Goal: Feedback & Contribution: Submit feedback/report problem

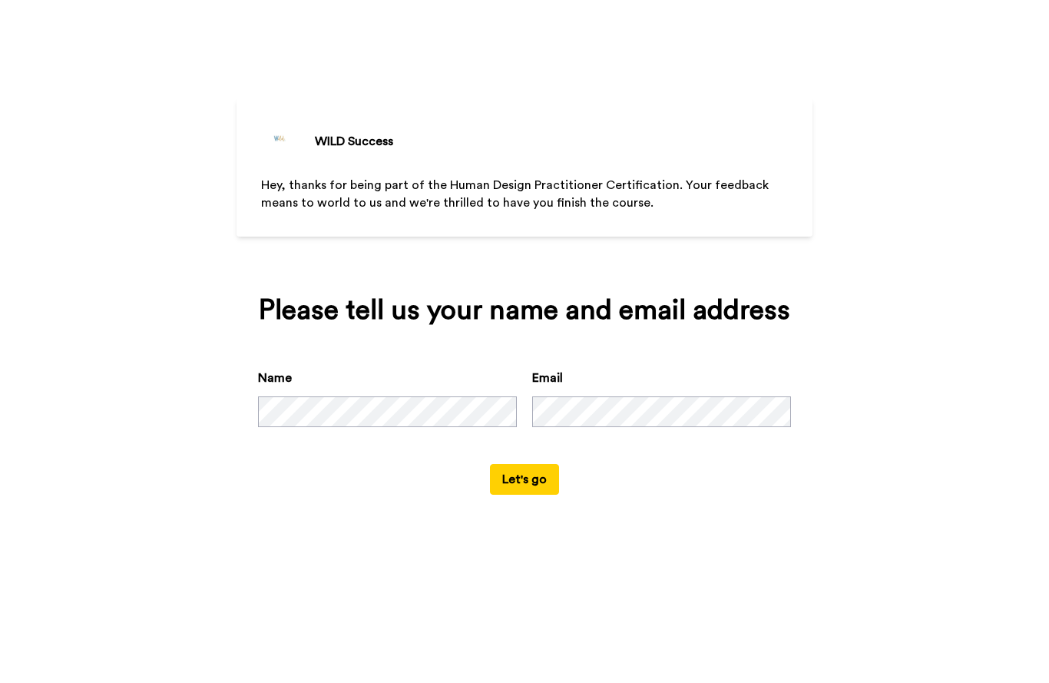
click at [542, 495] on button "Let's go" at bounding box center [524, 479] width 69 height 31
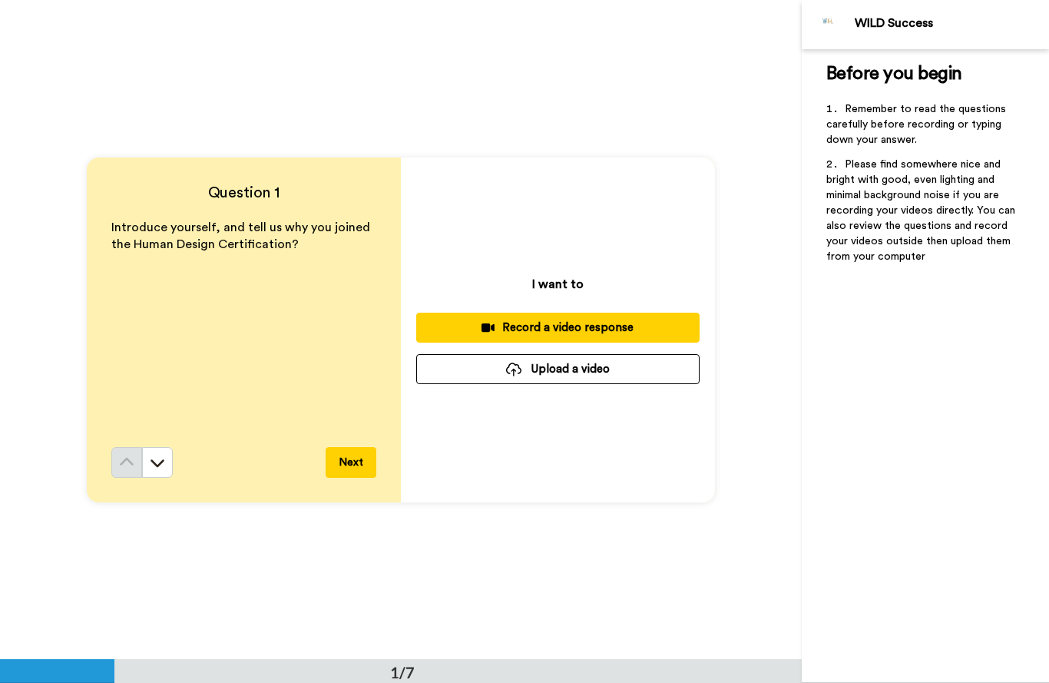
click at [654, 327] on div "Record a video response" at bounding box center [558, 328] width 259 height 16
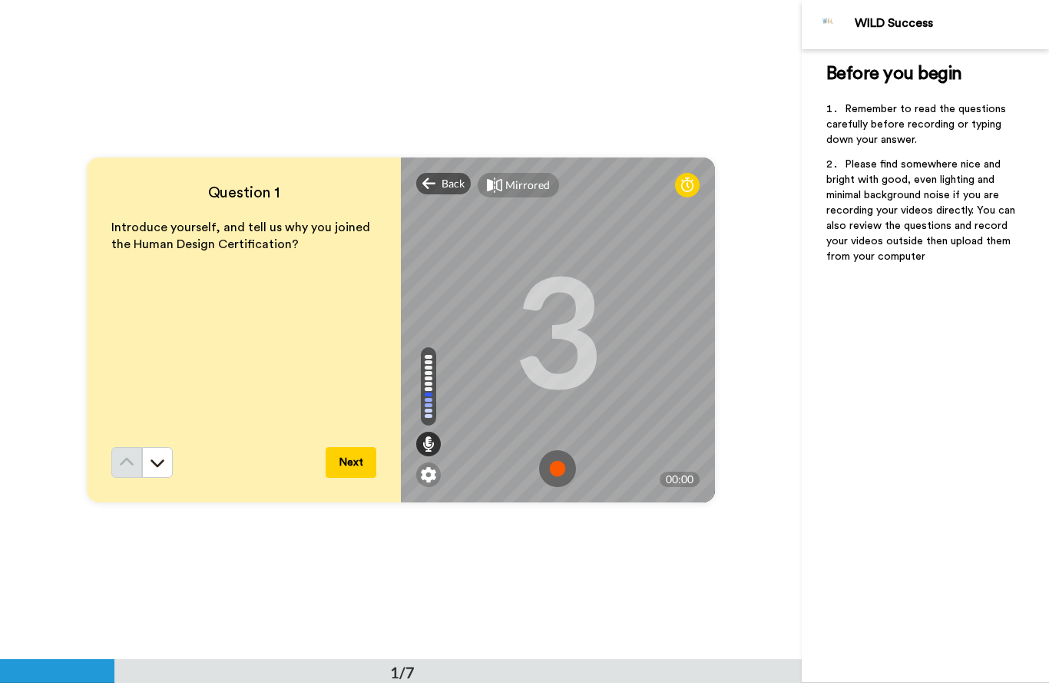
click at [561, 461] on img at bounding box center [557, 468] width 37 height 37
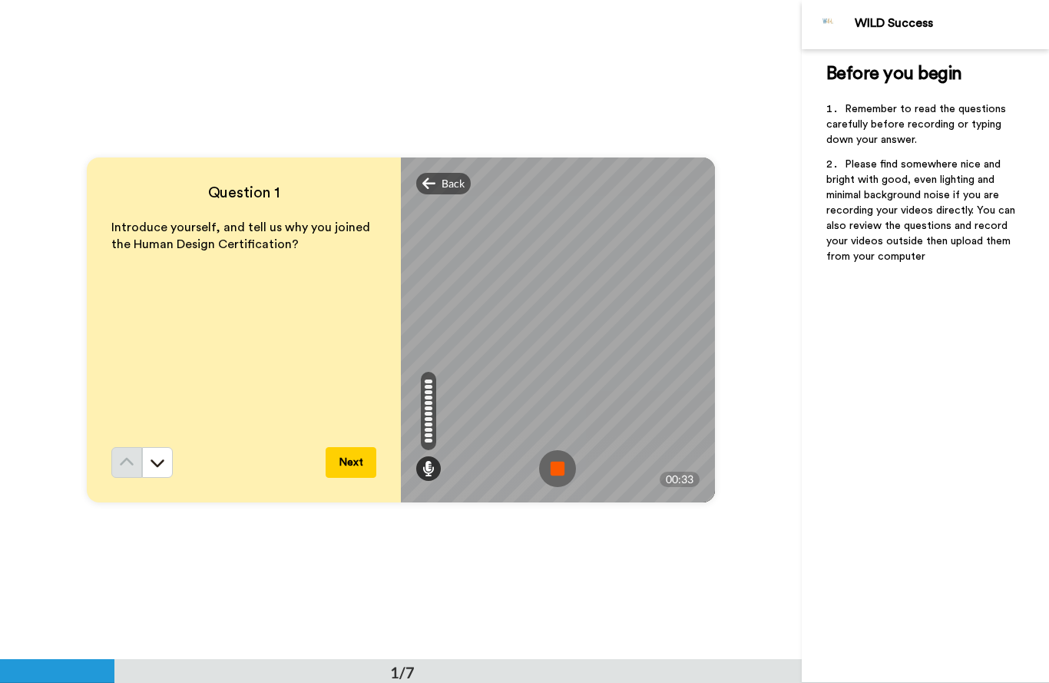
click at [559, 472] on img at bounding box center [557, 468] width 37 height 37
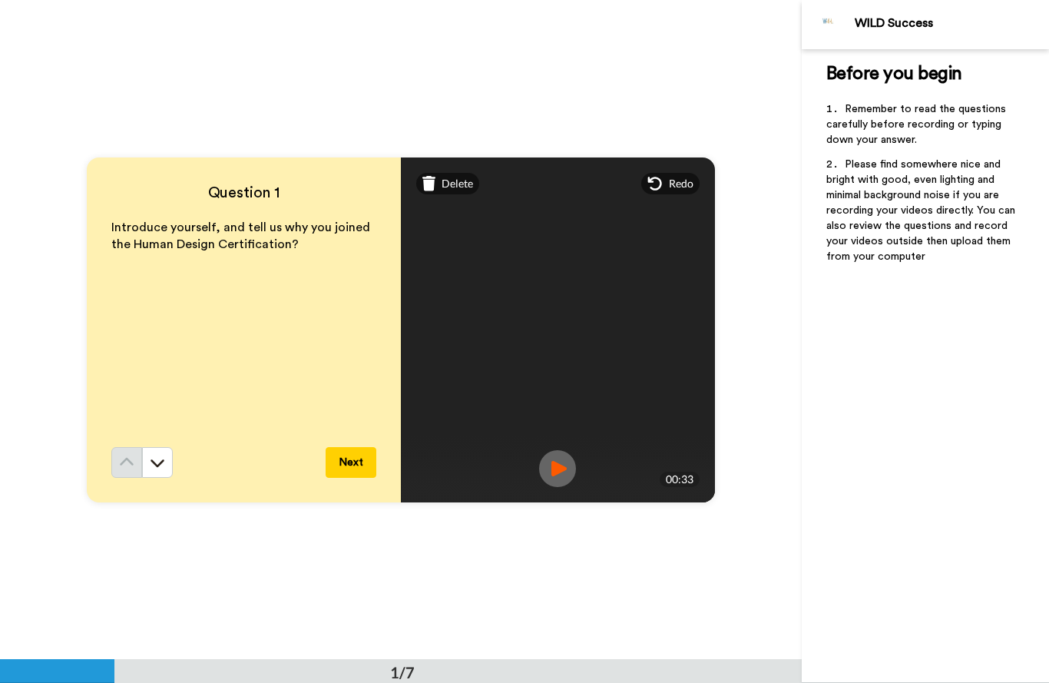
click at [559, 465] on img at bounding box center [557, 468] width 37 height 37
click at [556, 456] on img at bounding box center [557, 468] width 37 height 37
click at [661, 183] on icon at bounding box center [655, 184] width 14 height 14
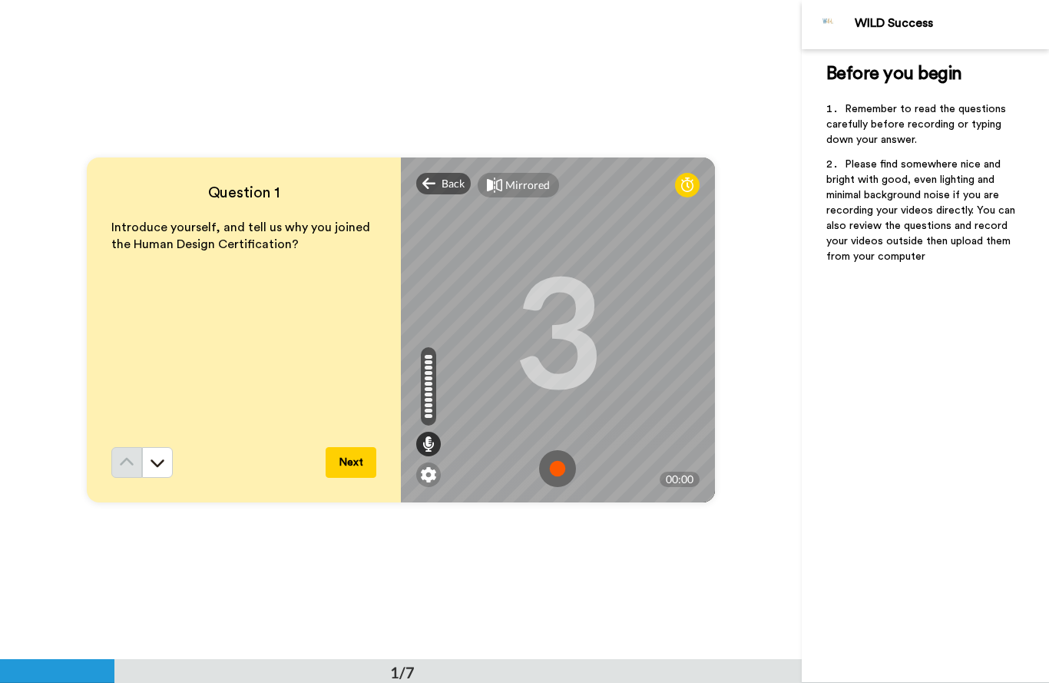
click at [560, 470] on img at bounding box center [557, 468] width 37 height 37
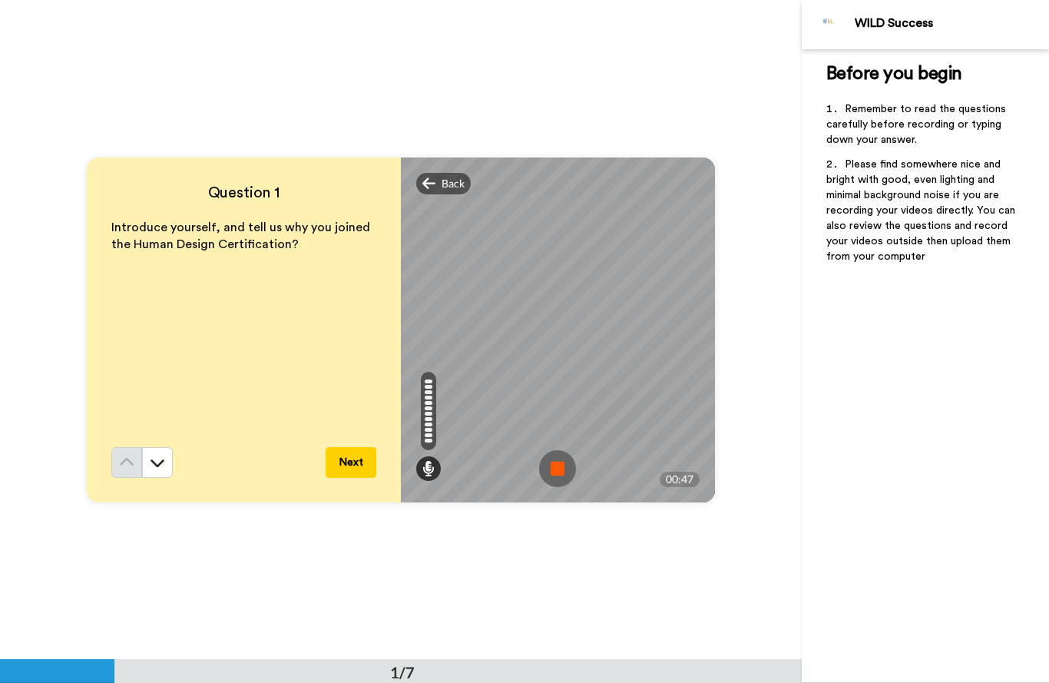
click at [551, 476] on img at bounding box center [557, 468] width 37 height 37
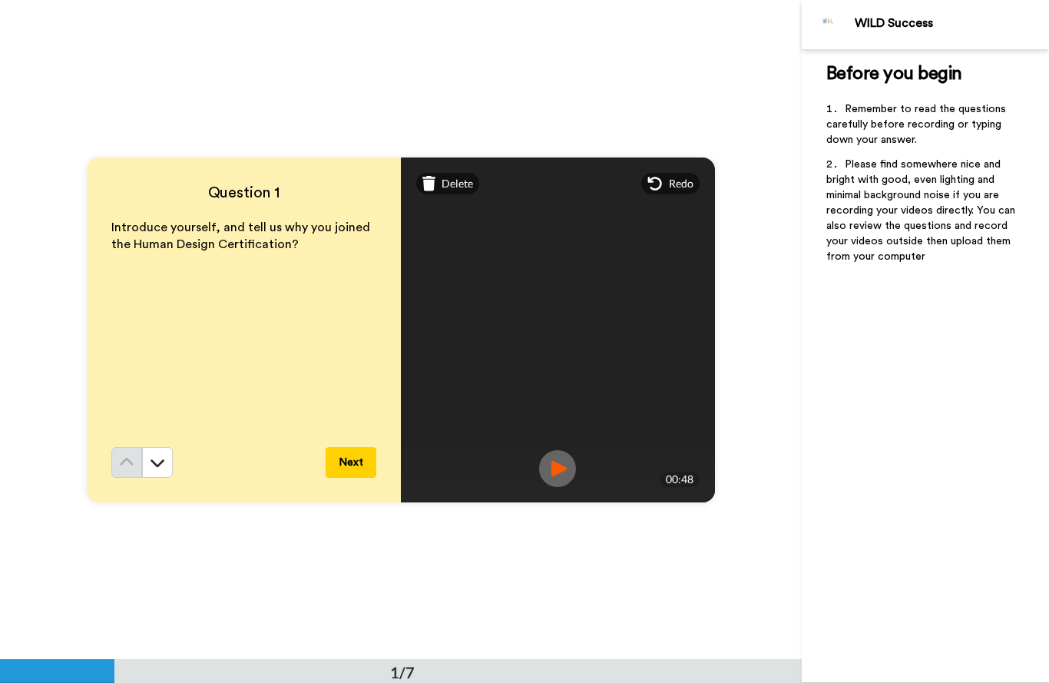
click at [559, 469] on img at bounding box center [557, 468] width 37 height 37
click at [572, 472] on img at bounding box center [557, 468] width 37 height 37
click at [559, 459] on img at bounding box center [557, 468] width 37 height 37
click at [571, 466] on img at bounding box center [557, 468] width 37 height 37
click at [568, 465] on img at bounding box center [557, 468] width 37 height 37
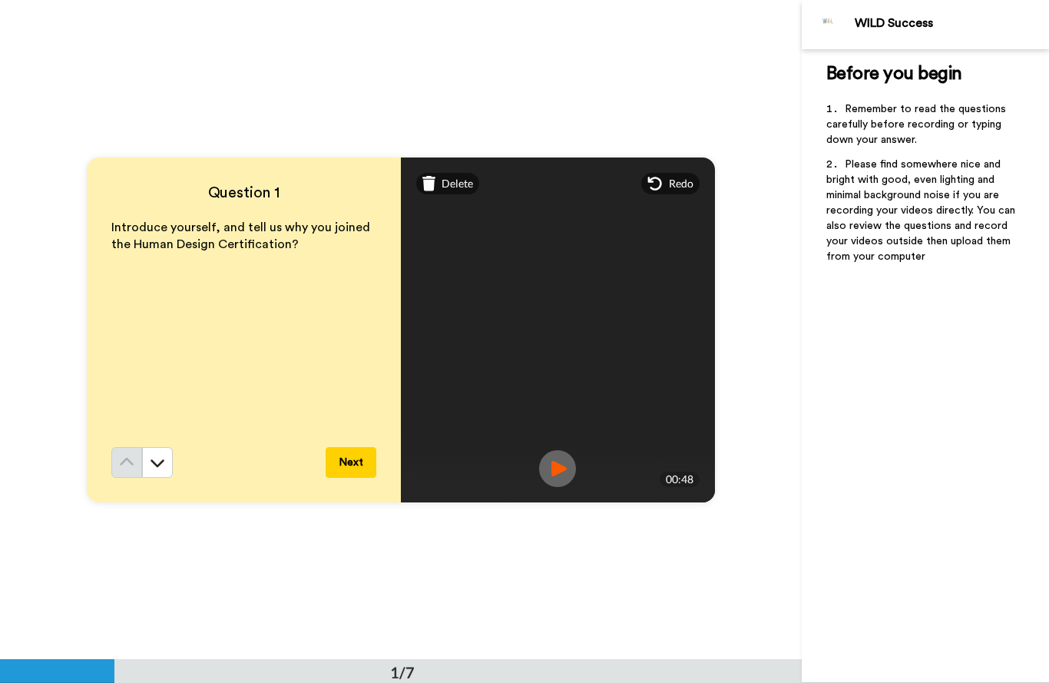
click at [352, 464] on button "Next" at bounding box center [351, 462] width 51 height 31
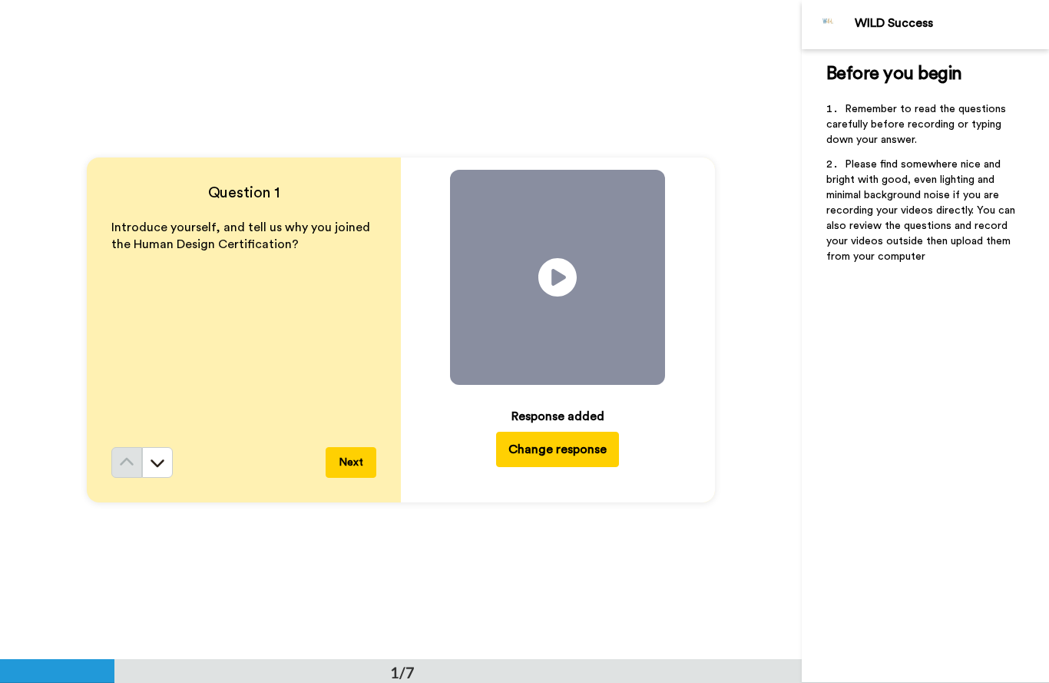
scroll to position [660, 0]
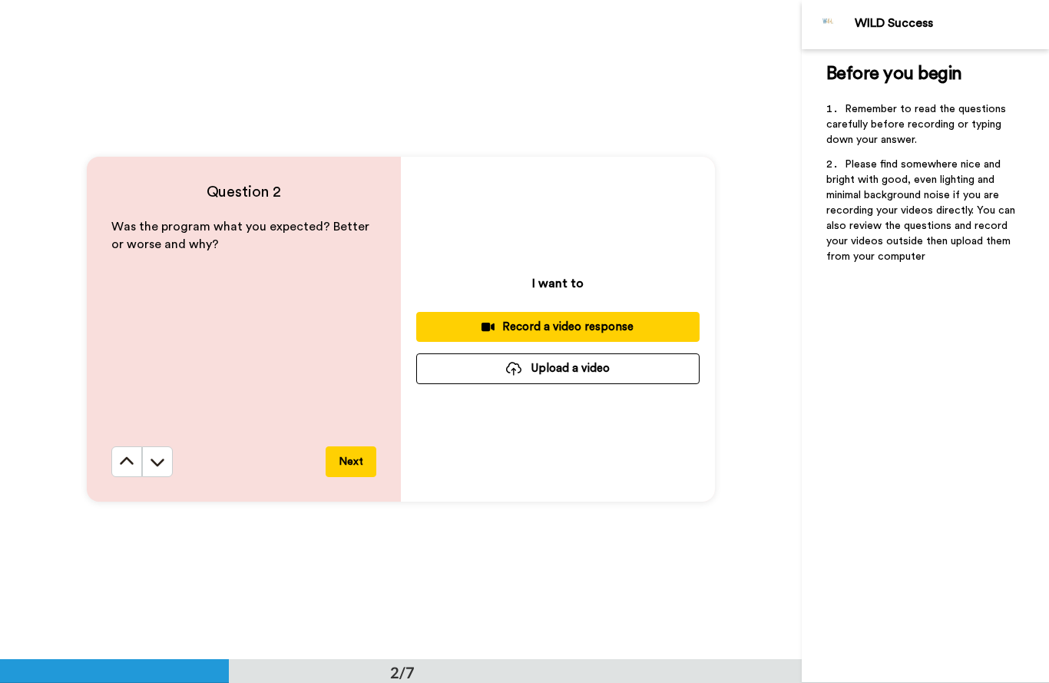
click at [606, 323] on div "Record a video response" at bounding box center [558, 327] width 259 height 16
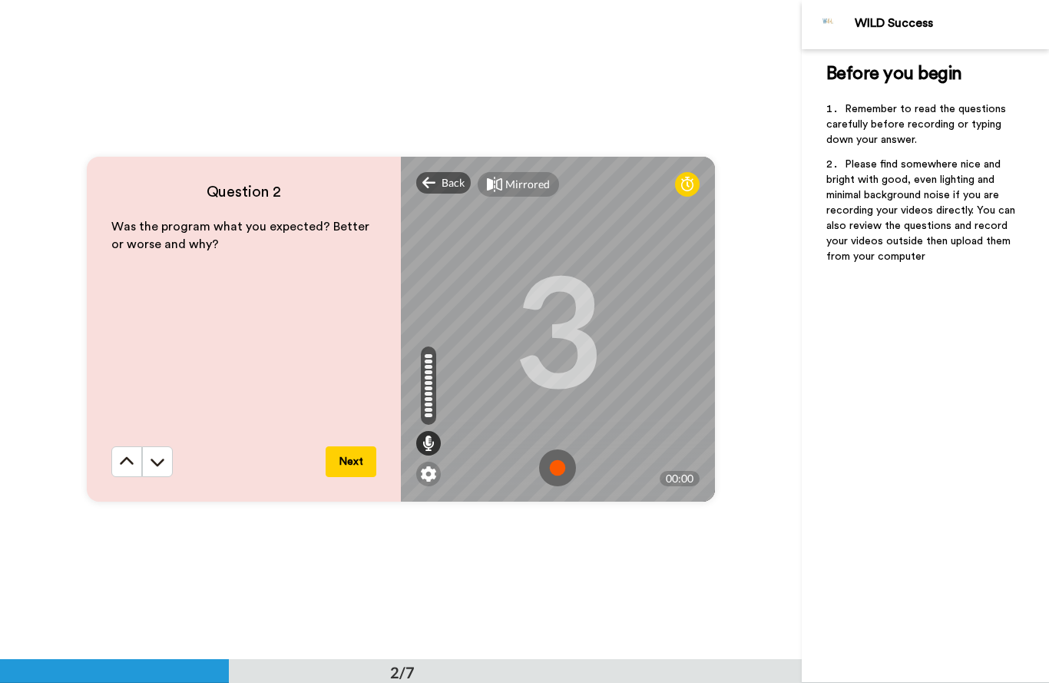
click at [565, 459] on img at bounding box center [557, 467] width 37 height 37
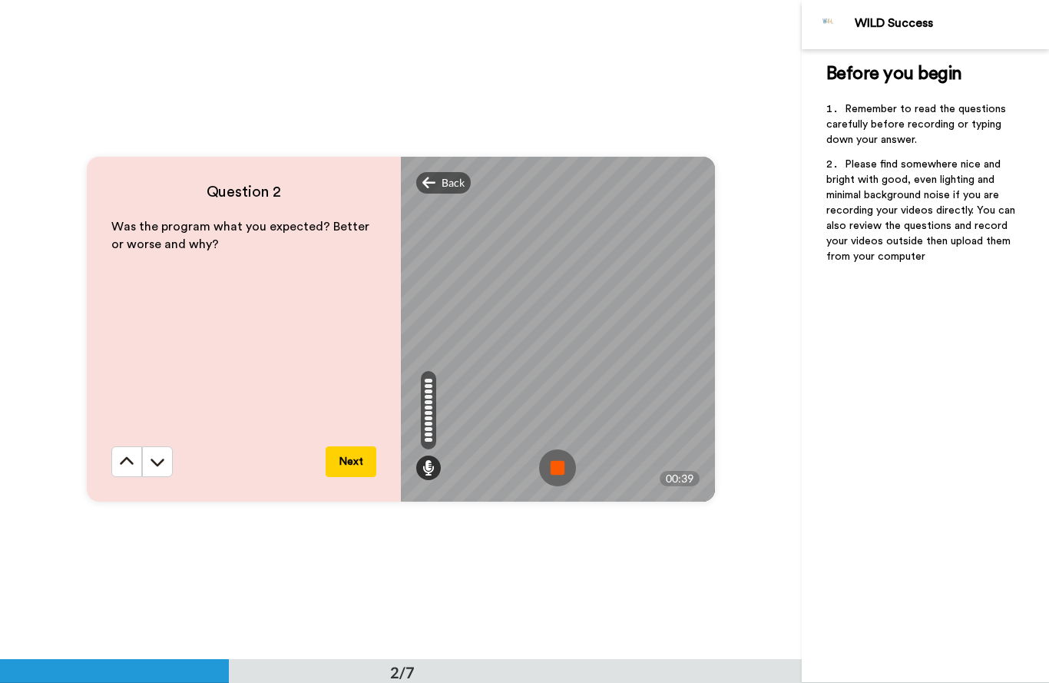
click at [562, 465] on img at bounding box center [557, 467] width 37 height 37
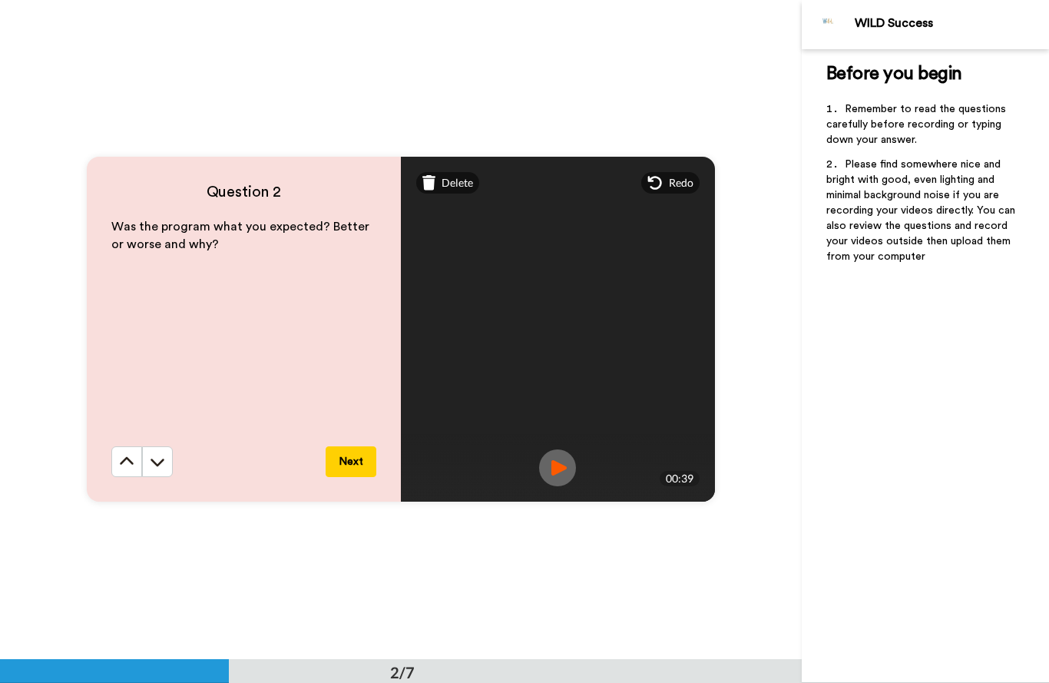
click at [350, 459] on button "Next" at bounding box center [351, 461] width 51 height 31
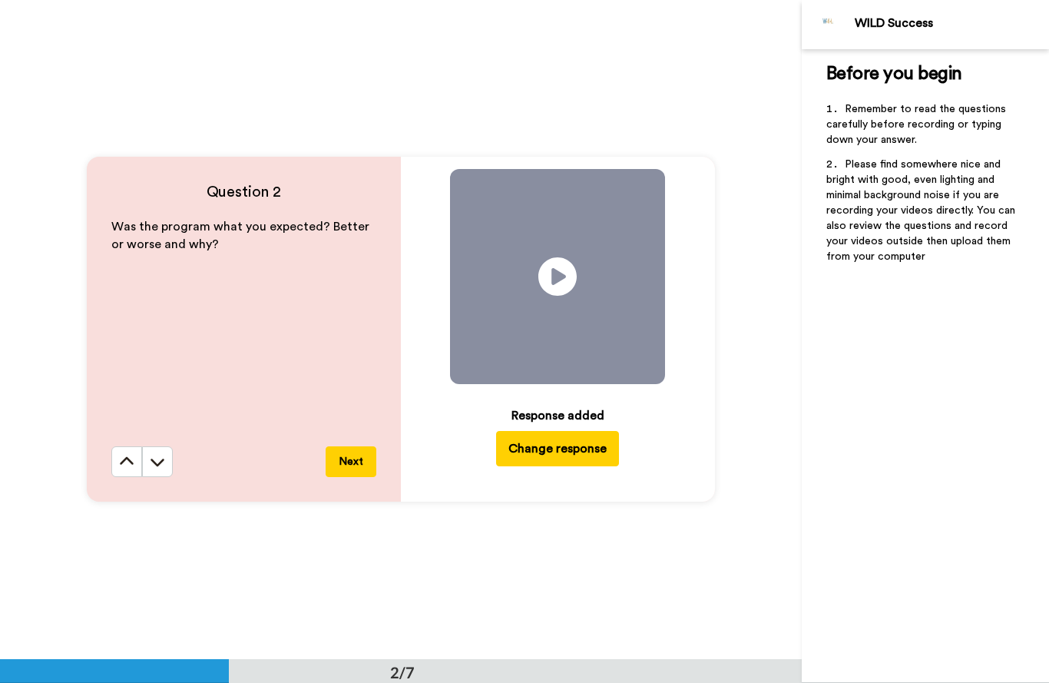
scroll to position [1319, 0]
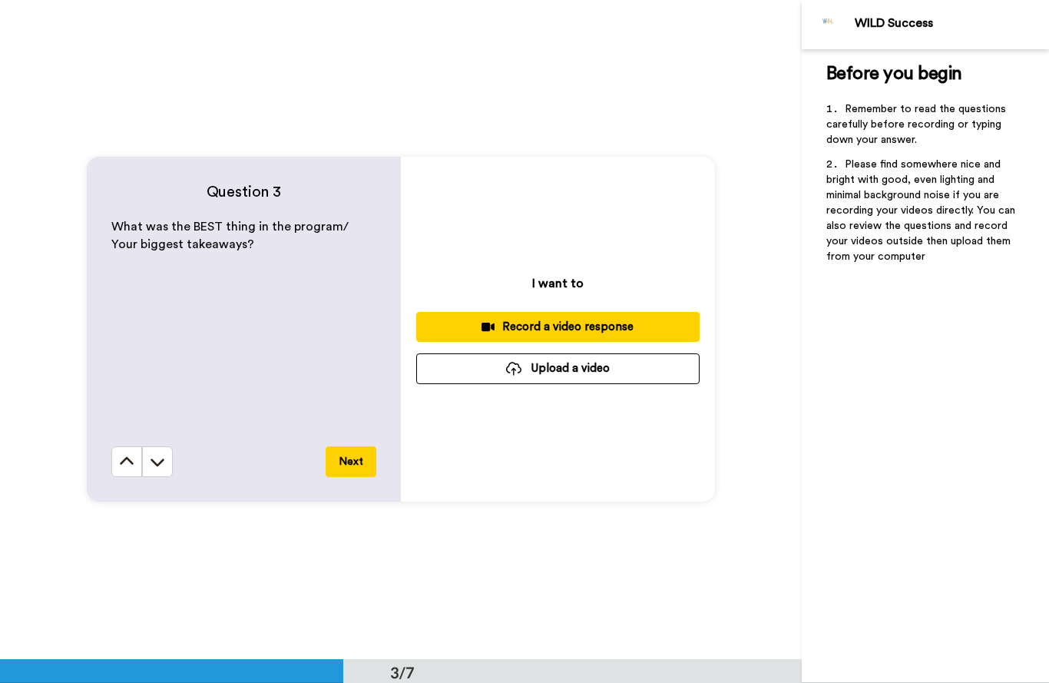
click at [623, 322] on div "Record a video response" at bounding box center [558, 327] width 259 height 16
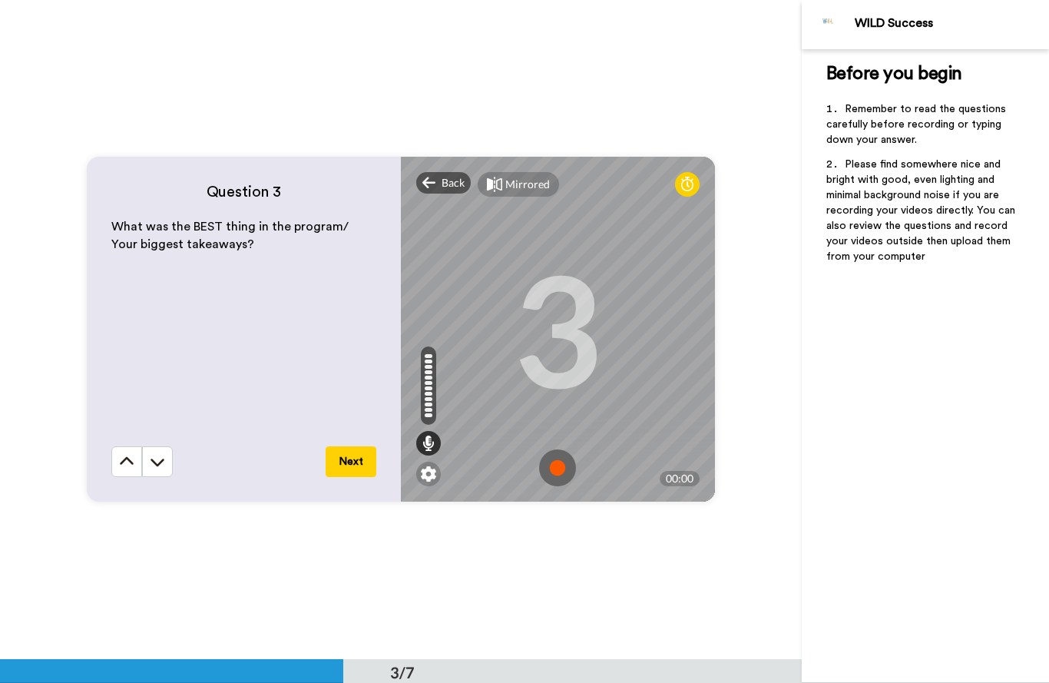
click at [561, 471] on img at bounding box center [557, 467] width 37 height 37
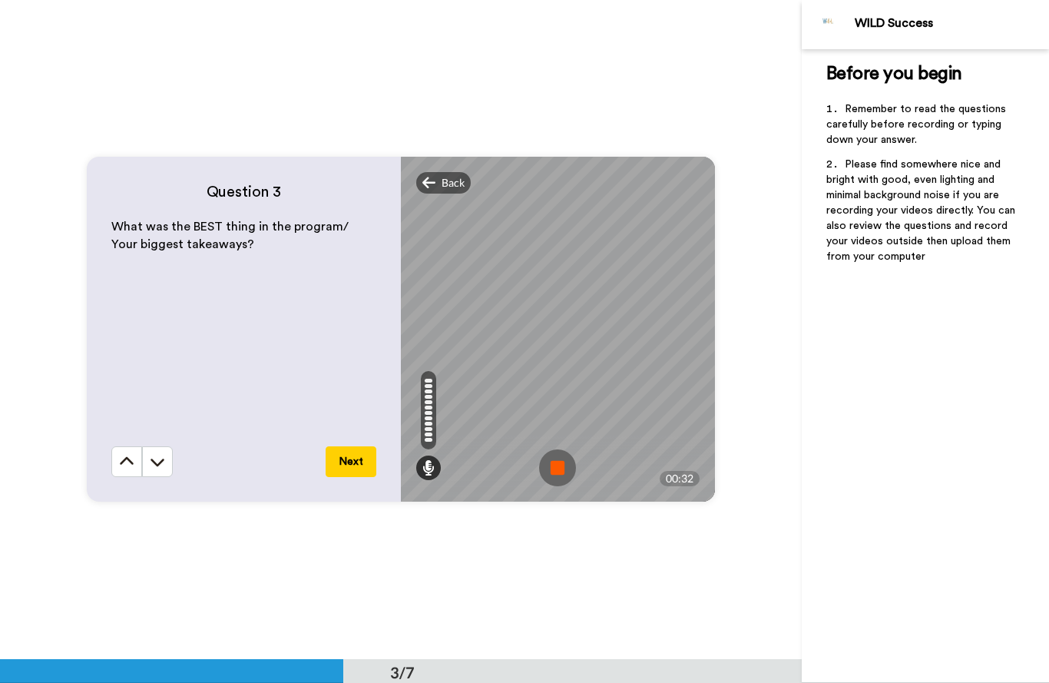
click at [562, 469] on img at bounding box center [557, 467] width 37 height 37
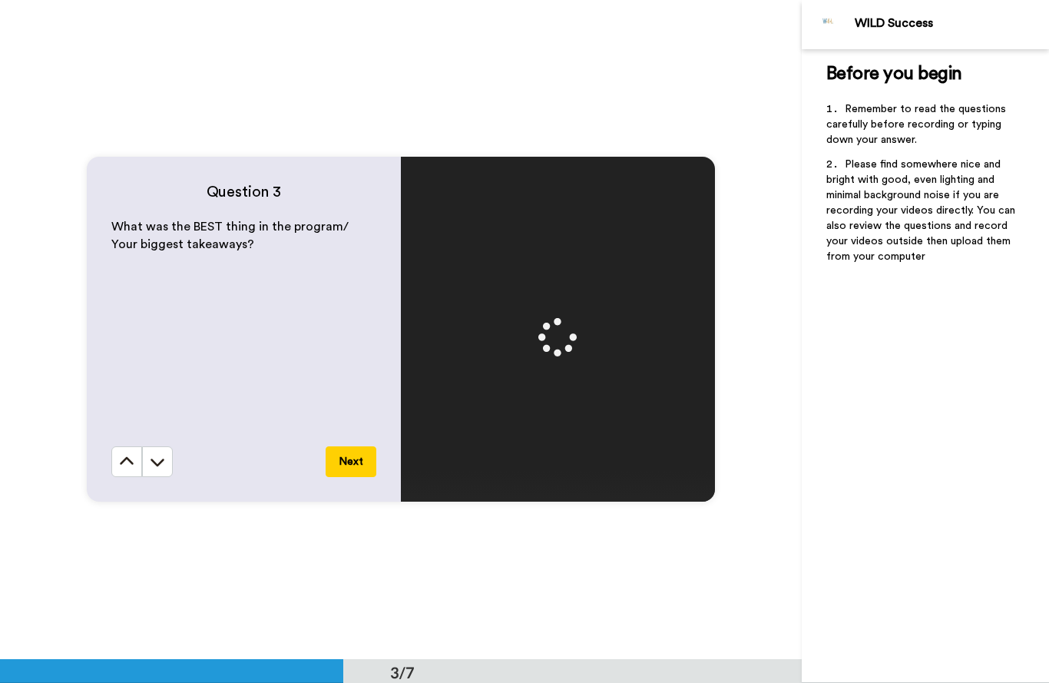
click at [347, 461] on button "Next" at bounding box center [351, 461] width 51 height 31
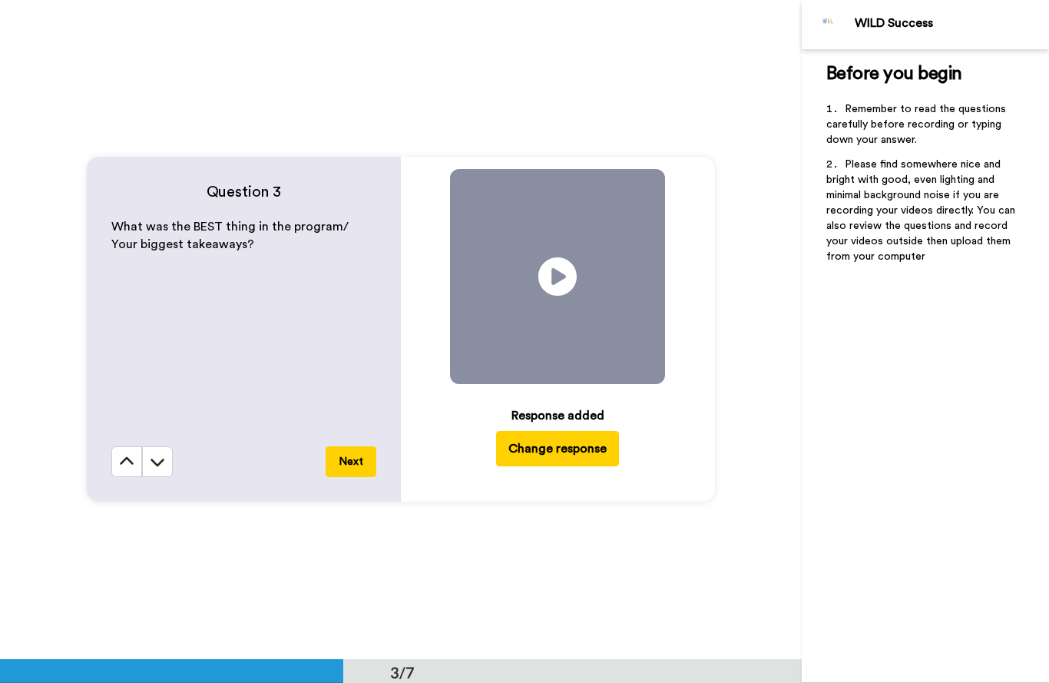
scroll to position [1978, 0]
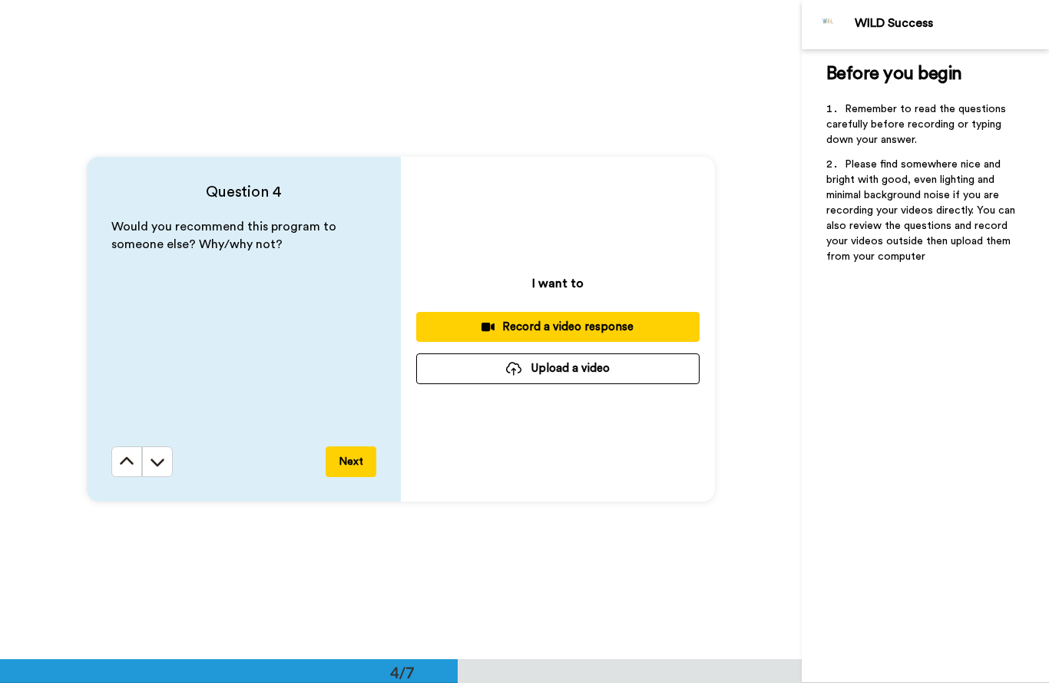
click at [612, 335] on div "Record a video response" at bounding box center [558, 327] width 259 height 16
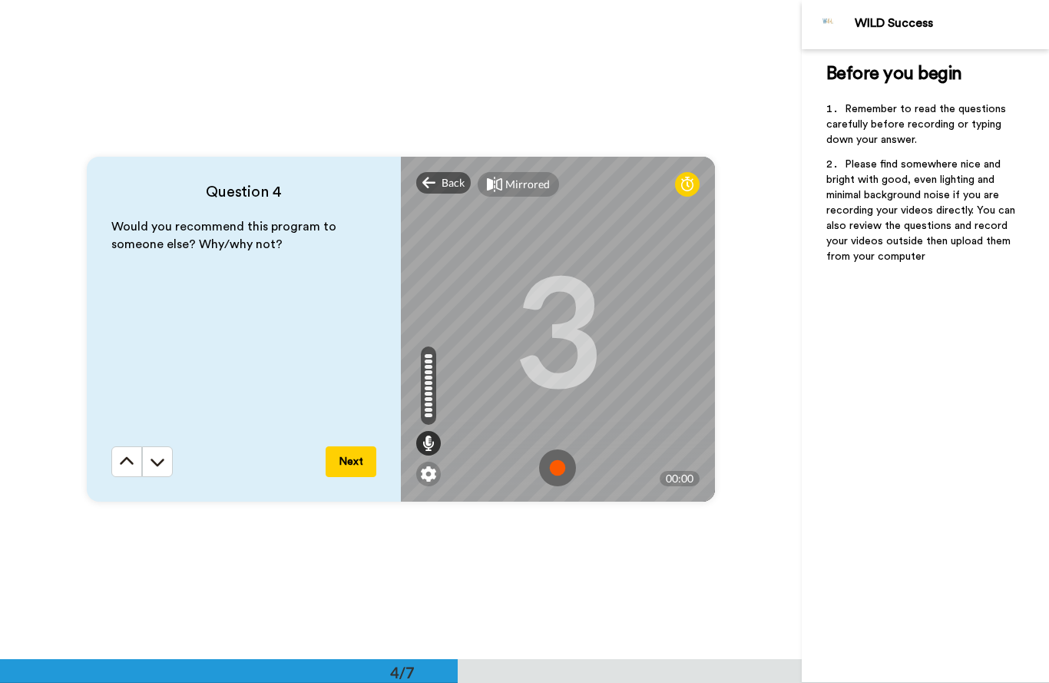
click at [567, 472] on img at bounding box center [557, 467] width 37 height 37
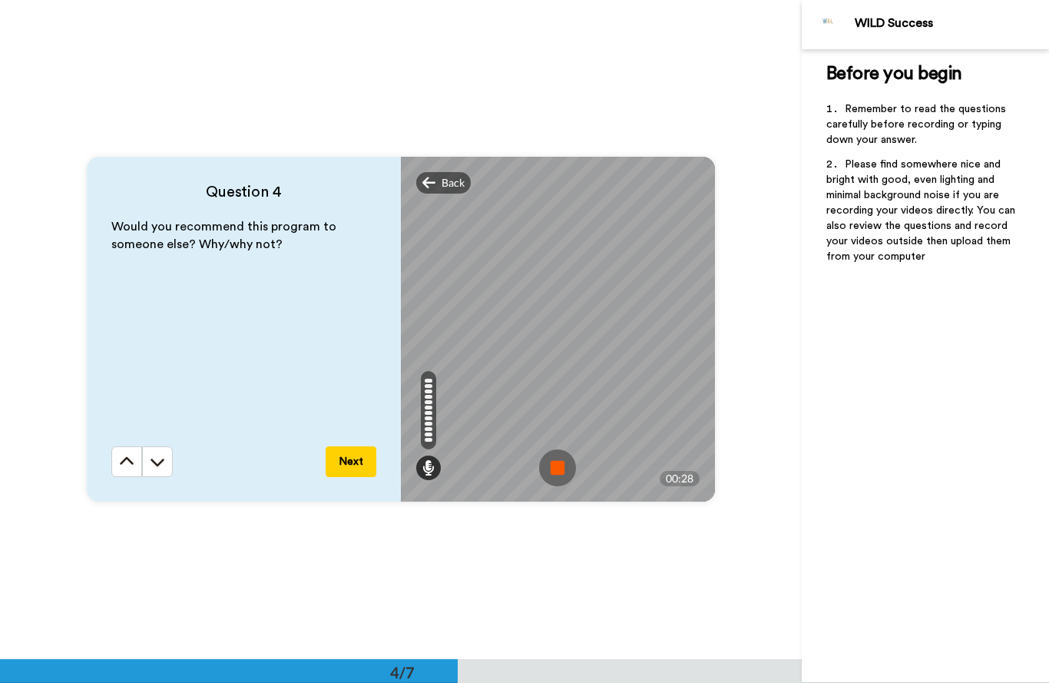
click at [561, 467] on img at bounding box center [557, 467] width 37 height 37
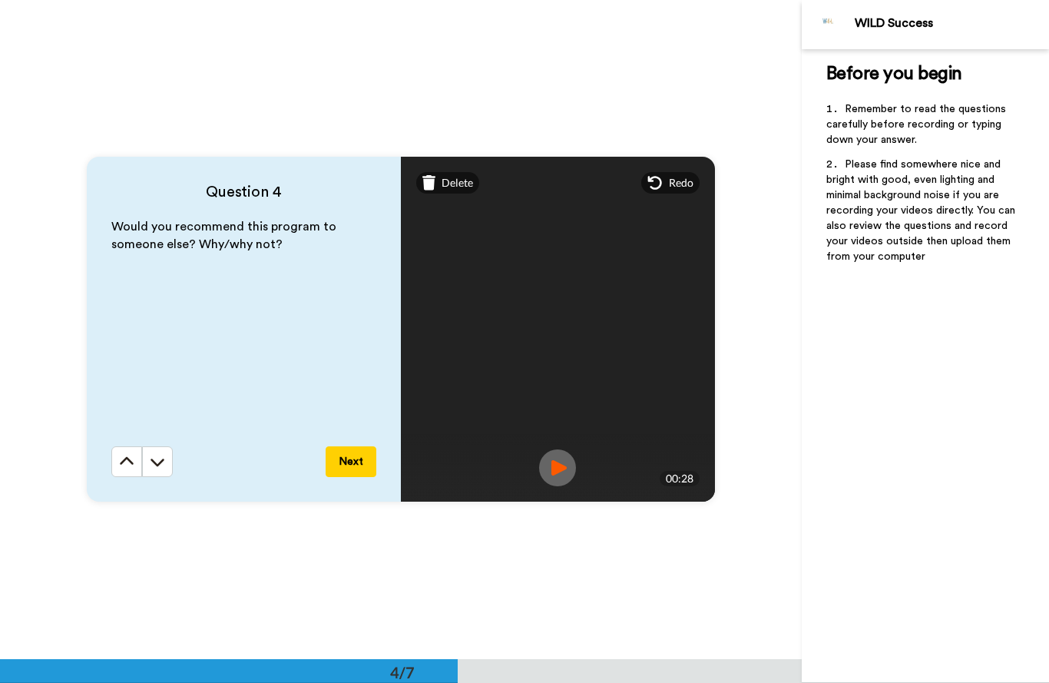
click at [561, 462] on img at bounding box center [557, 467] width 37 height 37
click at [559, 462] on img at bounding box center [557, 467] width 37 height 37
click at [561, 468] on img at bounding box center [557, 467] width 37 height 37
click at [345, 467] on button "Next" at bounding box center [351, 461] width 51 height 31
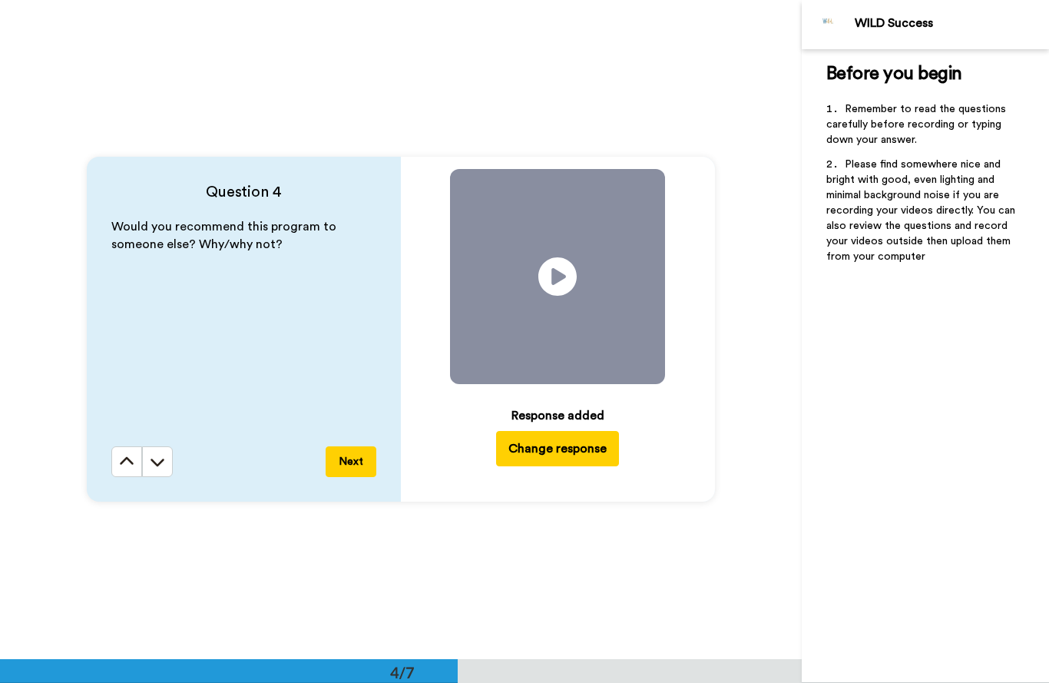
scroll to position [2637, 0]
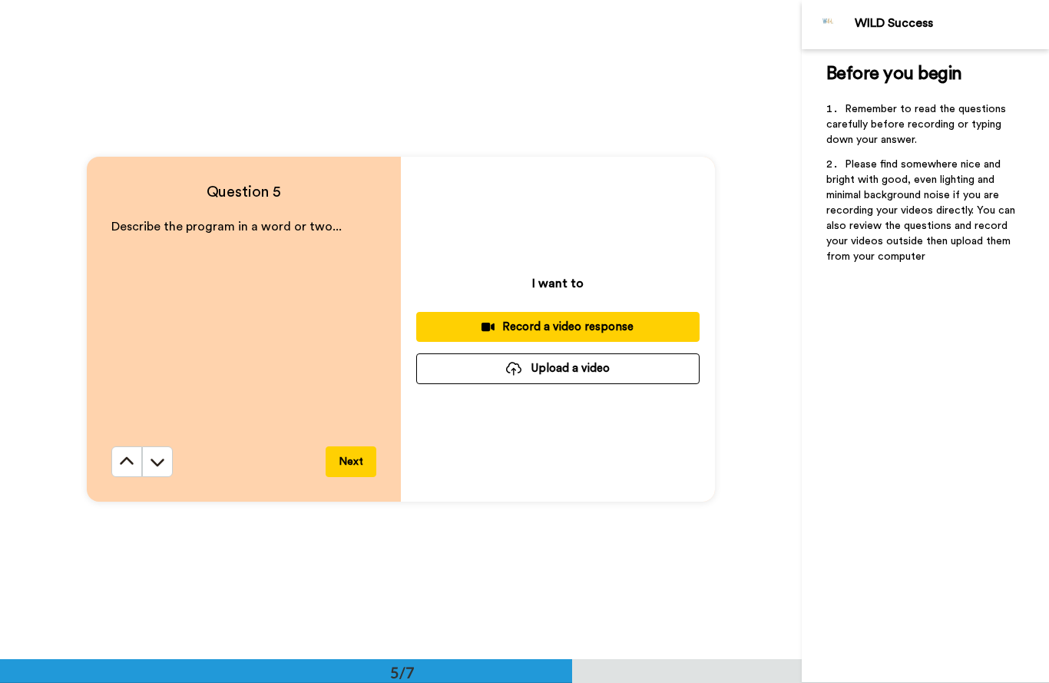
click at [608, 328] on div "Record a video response" at bounding box center [558, 327] width 259 height 16
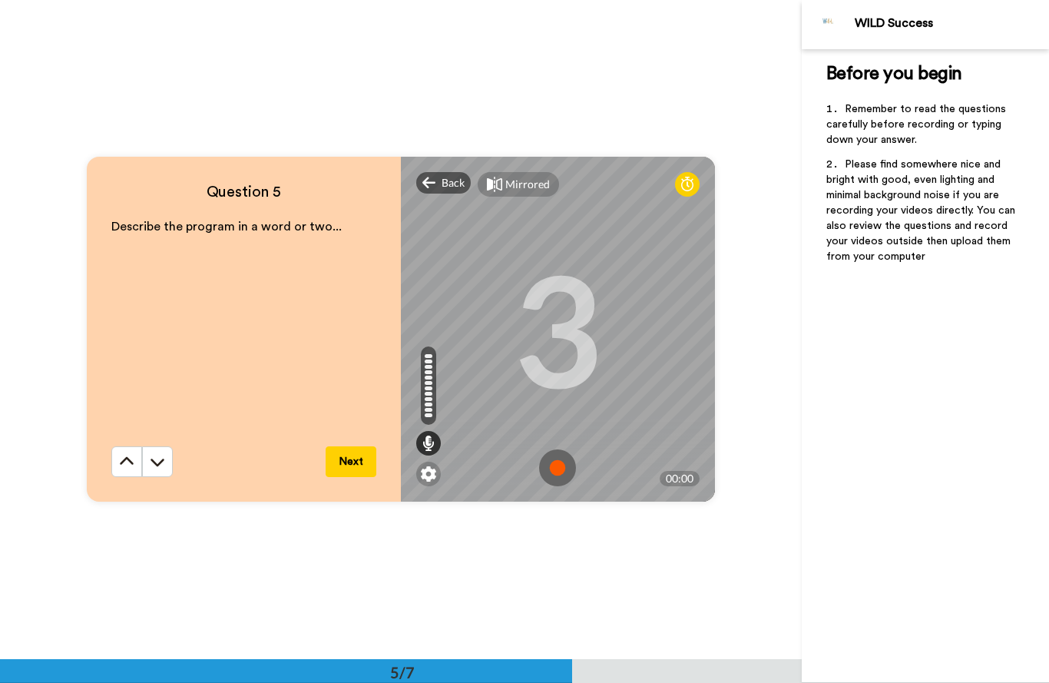
click at [558, 466] on img at bounding box center [557, 467] width 37 height 37
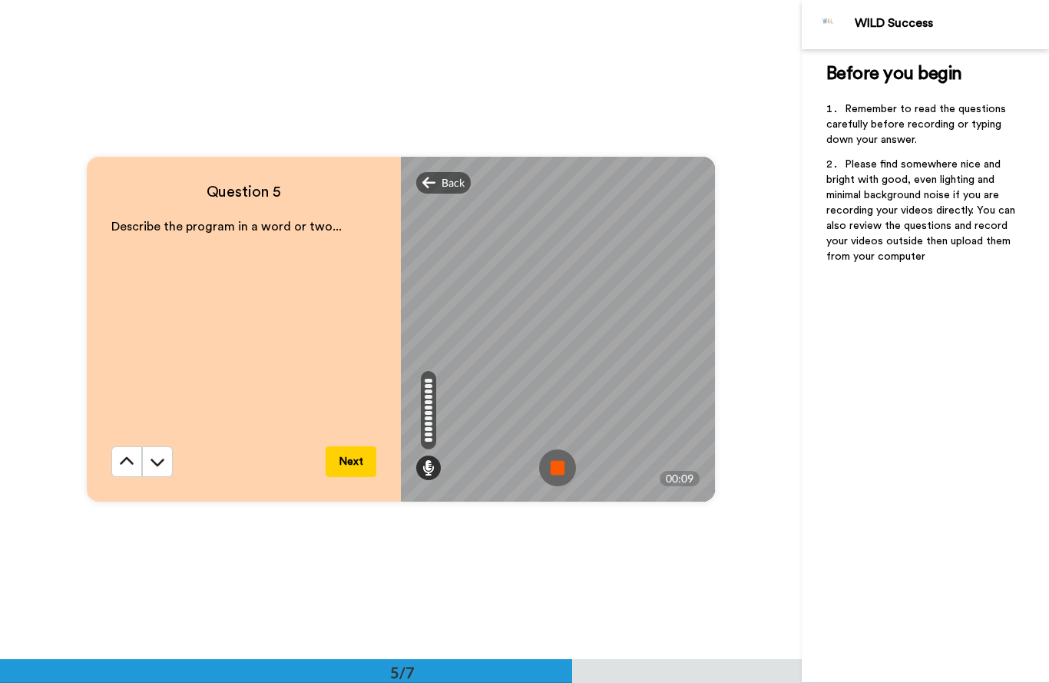
click at [554, 471] on img at bounding box center [557, 467] width 37 height 37
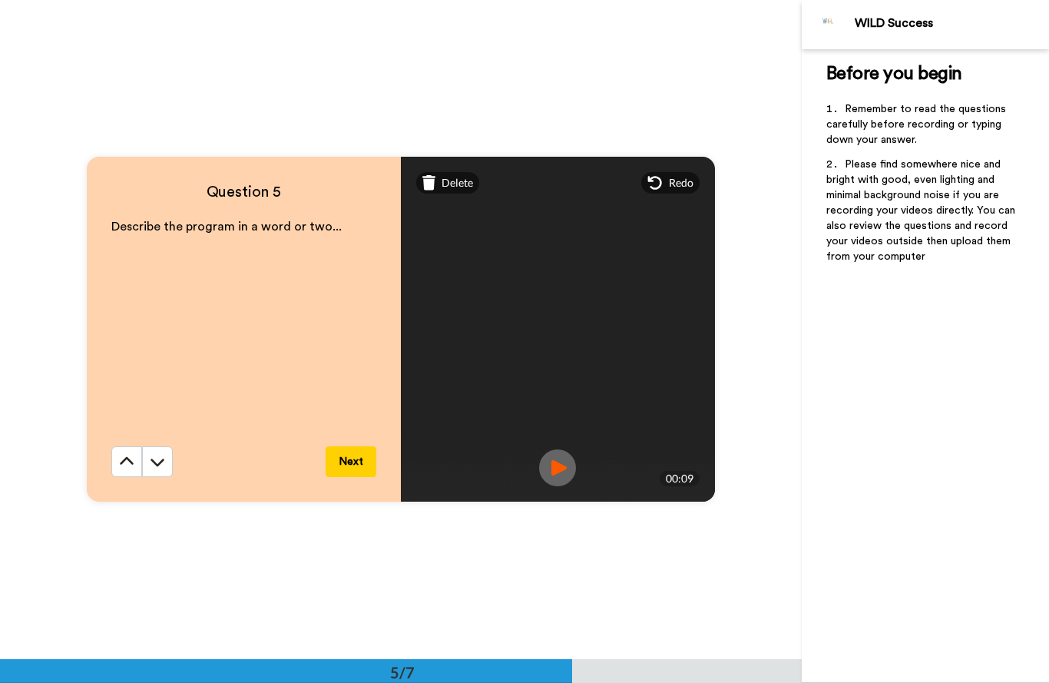
click at [671, 181] on span "Redo" at bounding box center [681, 182] width 25 height 15
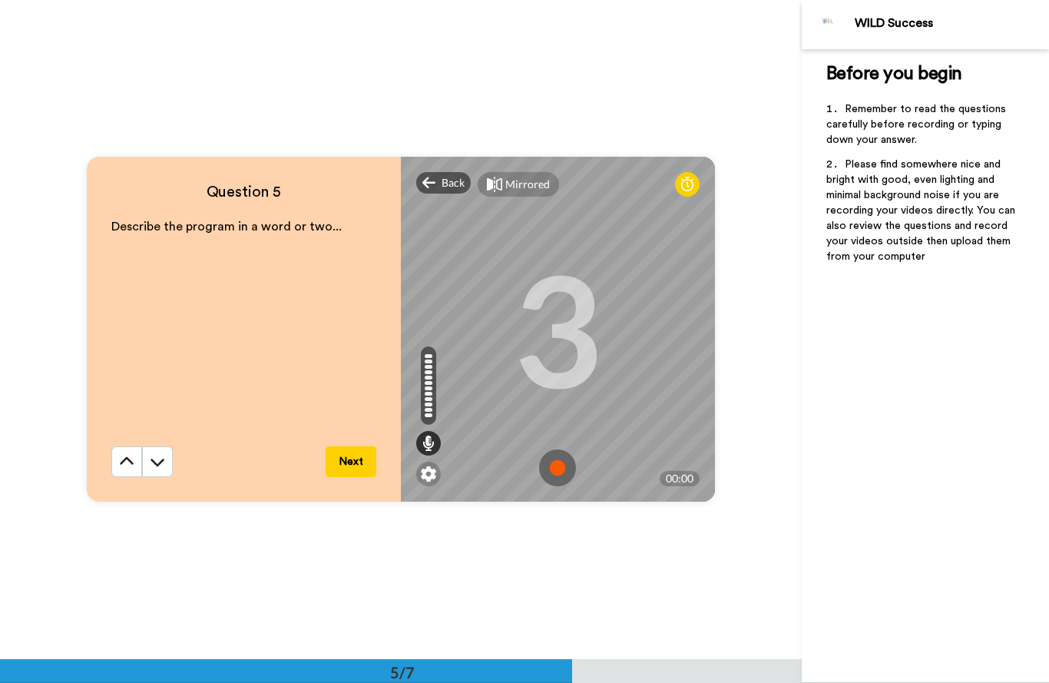
click at [559, 467] on img at bounding box center [557, 467] width 37 height 37
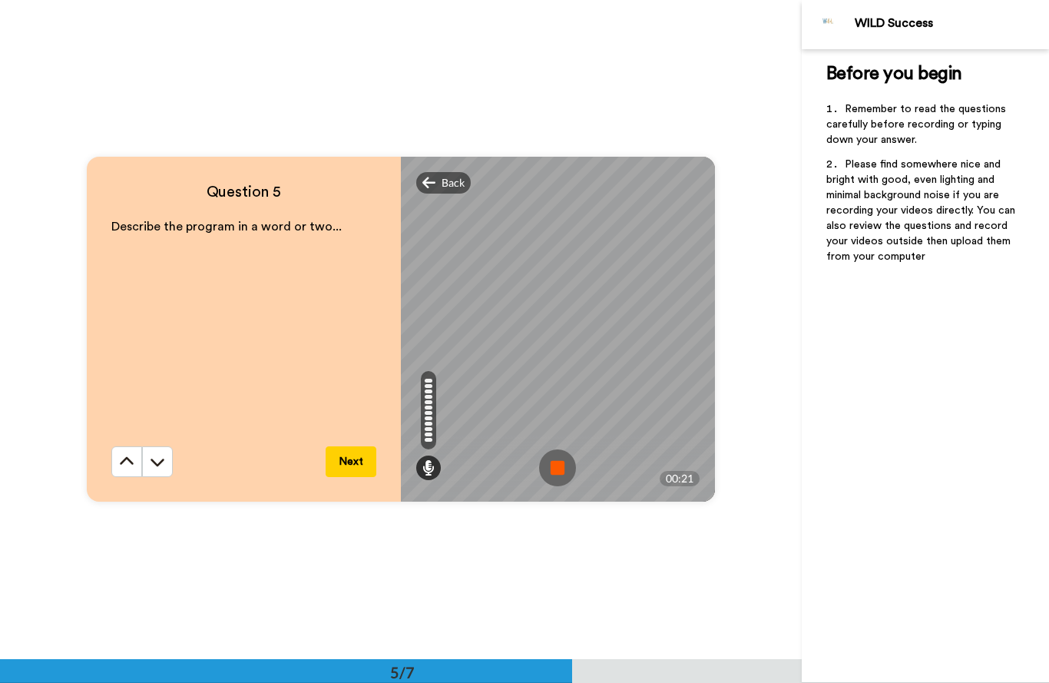
click at [564, 467] on img at bounding box center [557, 467] width 37 height 37
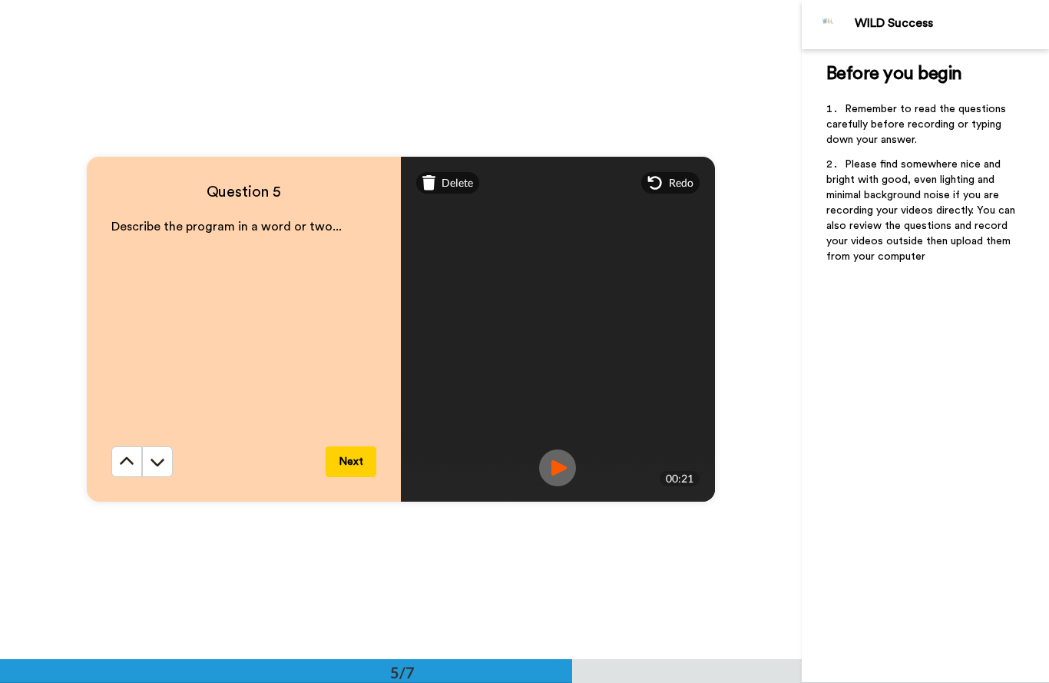
click at [575, 455] on img at bounding box center [557, 467] width 37 height 37
click at [568, 461] on img at bounding box center [557, 467] width 37 height 37
click at [564, 462] on img at bounding box center [557, 467] width 37 height 37
click at [360, 458] on button "Next" at bounding box center [351, 461] width 51 height 31
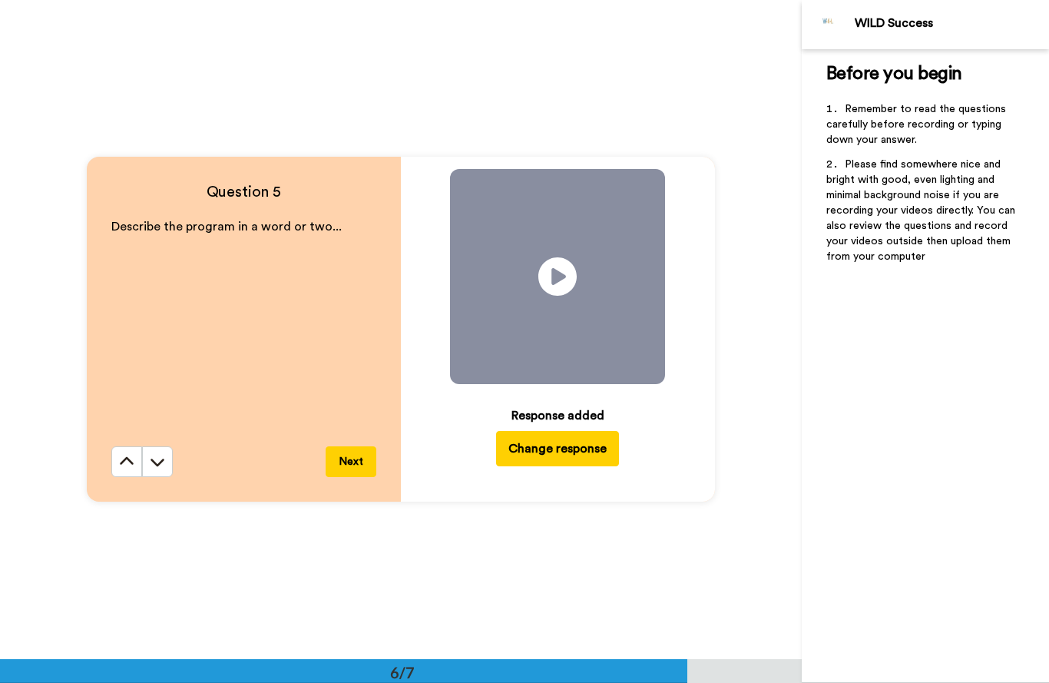
scroll to position [3296, 0]
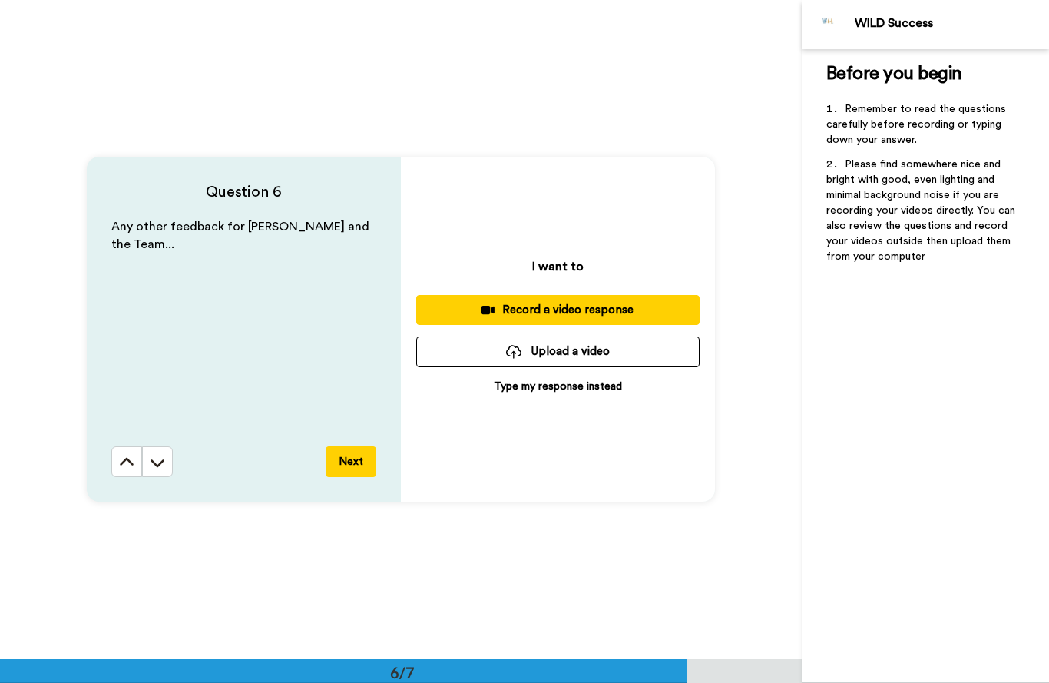
click at [611, 305] on div "Record a video response" at bounding box center [558, 310] width 259 height 16
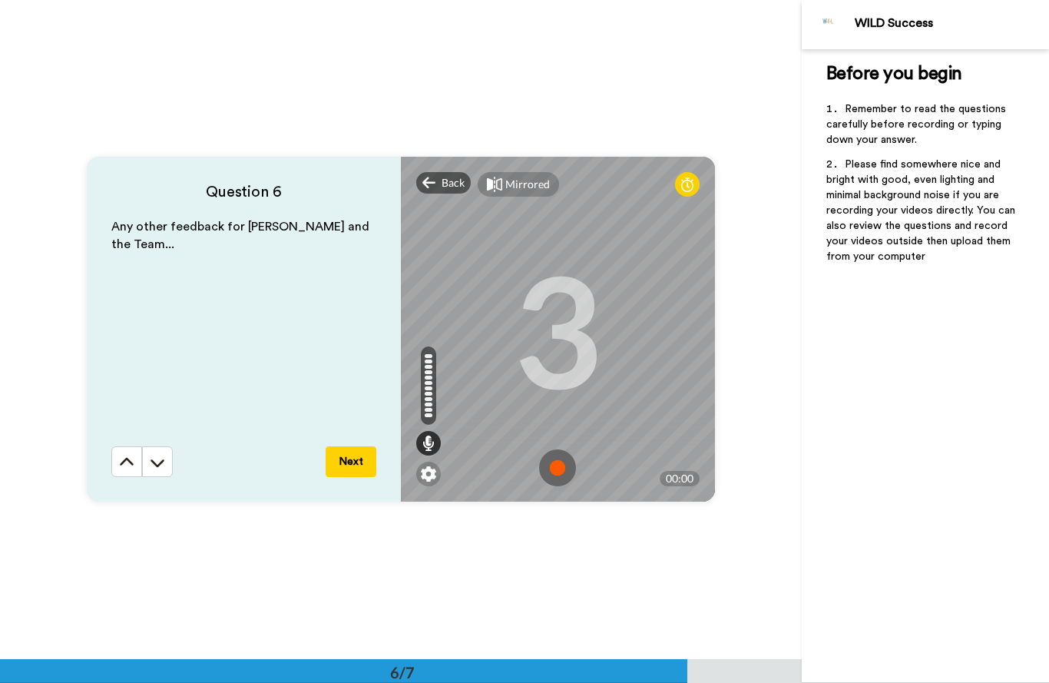
click at [567, 472] on img at bounding box center [557, 467] width 37 height 37
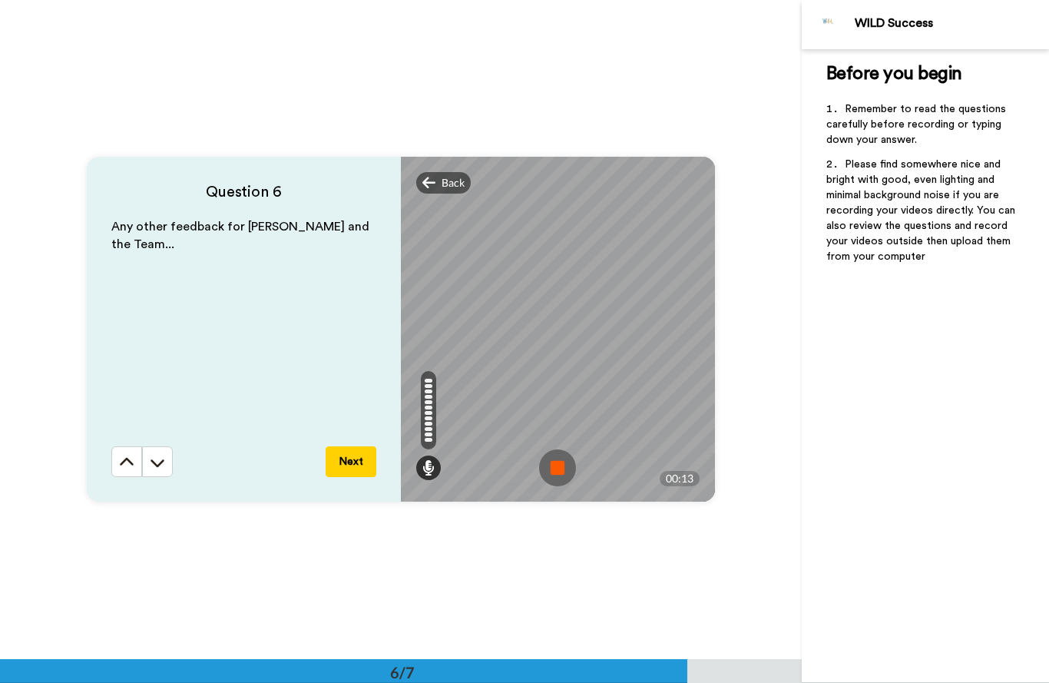
click at [559, 469] on img at bounding box center [557, 467] width 37 height 37
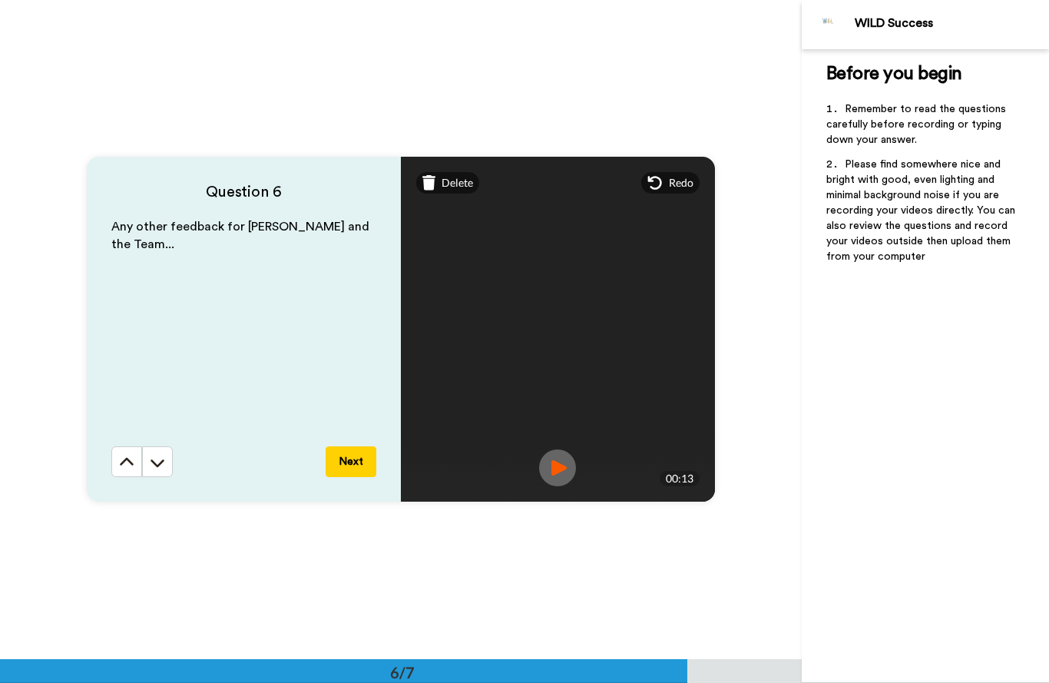
click at [362, 456] on button "Next" at bounding box center [351, 461] width 51 height 31
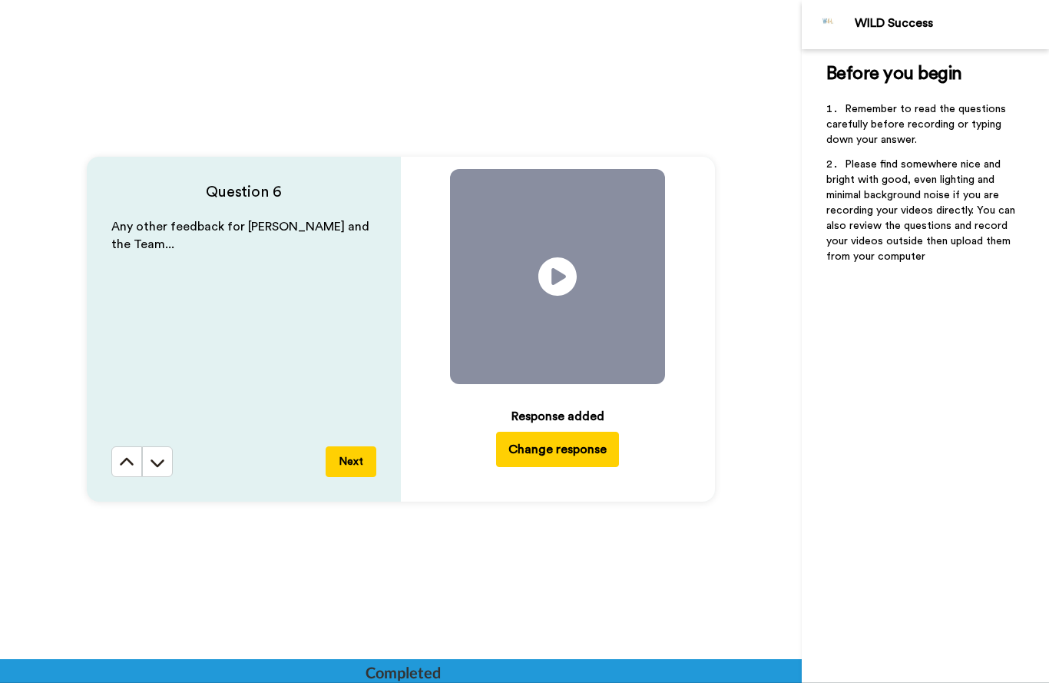
scroll to position [3780, 0]
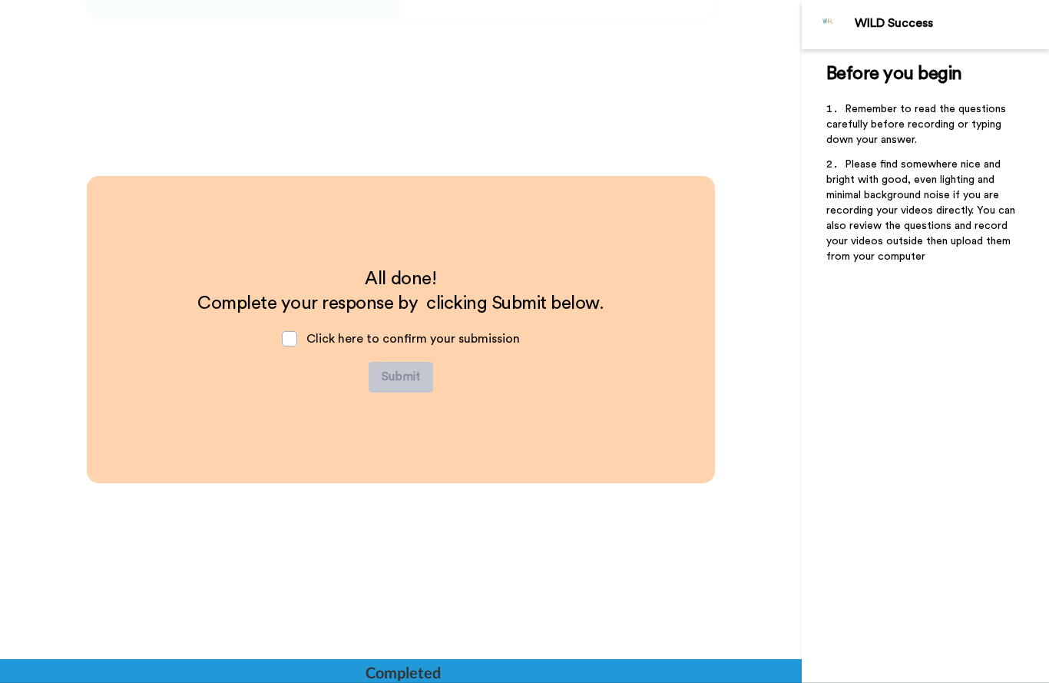
click at [308, 345] on span "Click here to confirm your submission" at bounding box center [414, 339] width 214 height 12
click at [297, 335] on span at bounding box center [289, 338] width 15 height 15
click at [293, 345] on span at bounding box center [289, 338] width 15 height 15
click at [295, 345] on span at bounding box center [289, 338] width 15 height 15
click at [407, 380] on button "Submit" at bounding box center [401, 377] width 65 height 31
